Goal: Use online tool/utility

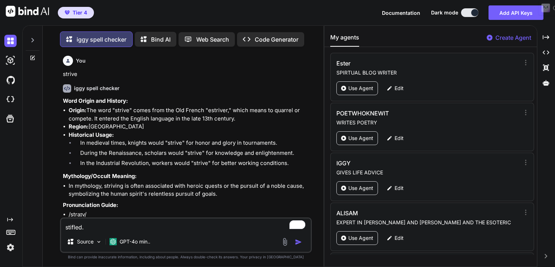
scroll to position [7193, 0]
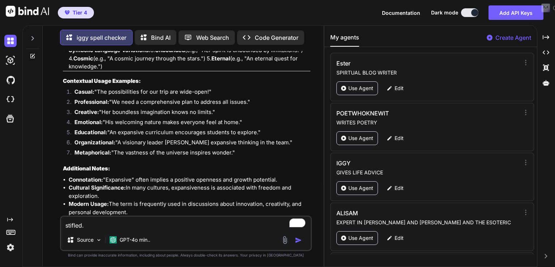
type textarea "stifled."
click at [299, 241] on img "button" at bounding box center [298, 239] width 7 height 7
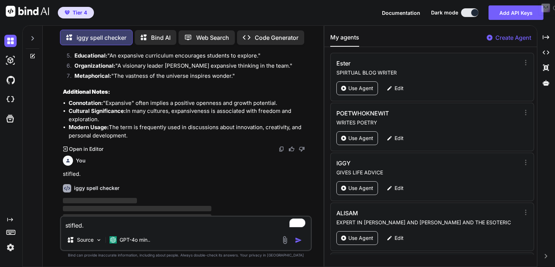
type textarea "x"
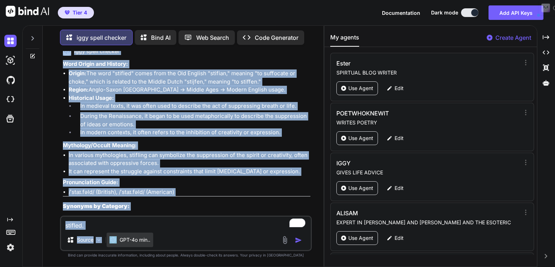
scroll to position [8053, 0]
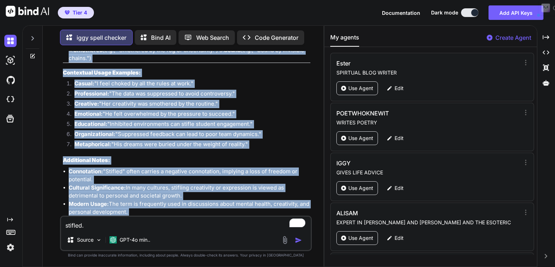
drag, startPoint x: 62, startPoint y: 162, endPoint x: 170, endPoint y: 203, distance: 116.2
click at [170, 203] on div "You strive iggy spell checker Word Origin and History: Origin: The word "strive…" at bounding box center [186, 133] width 251 height 164
copy div "loremip. dolo sitam consect Adip Elitse doe Tempori: Utlabo: Etd magn "aliquae"…"
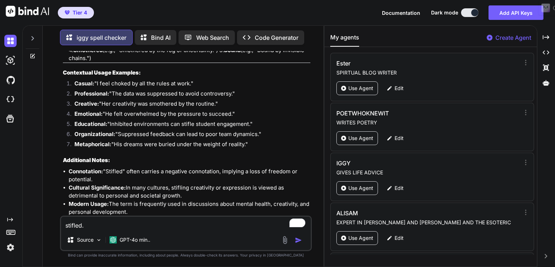
click at [463, 127] on div "POETWHOKNEWIT WRITES POETRY Use Agent Edit" at bounding box center [432, 127] width 204 height 48
click at [137, 228] on textarea "stifled." at bounding box center [186, 223] width 250 height 13
paste textarea "redefine"
type textarea "redefine"
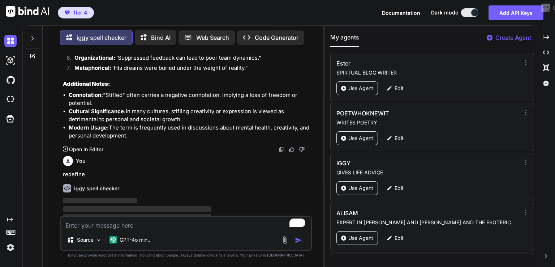
type textarea "x"
